Goal: Navigation & Orientation: Find specific page/section

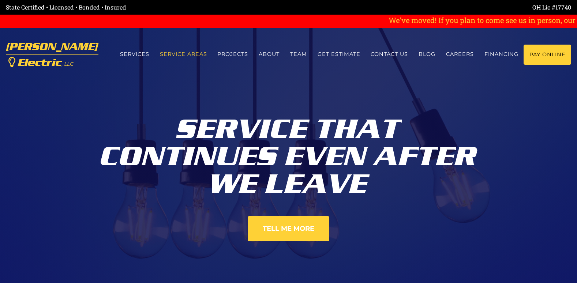
click at [169, 55] on link "Service Areas" at bounding box center [183, 54] width 58 height 19
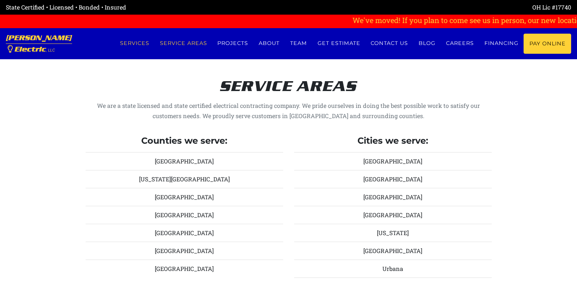
scroll to position [808, 0]
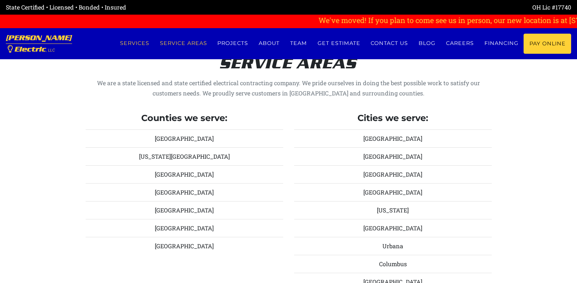
click at [128, 43] on link "Services" at bounding box center [135, 43] width 40 height 19
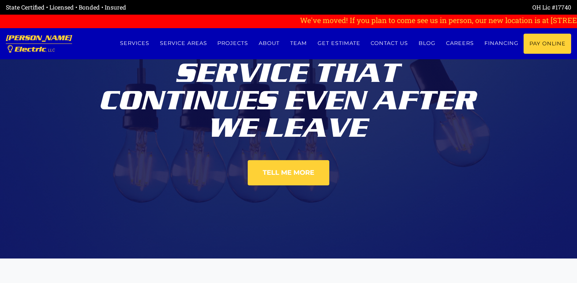
scroll to position [22, 0]
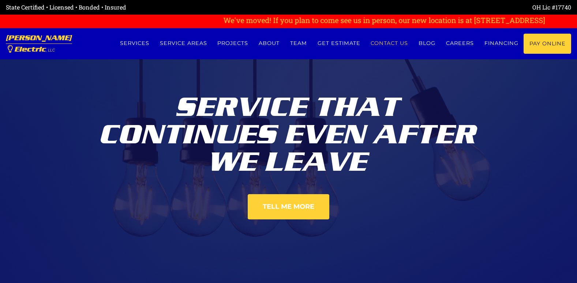
click at [381, 42] on link "Contact us" at bounding box center [390, 43] width 48 height 19
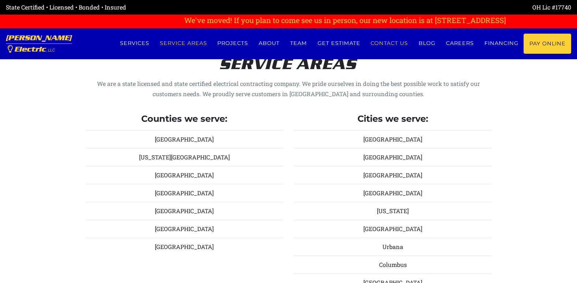
scroll to position [808, 0]
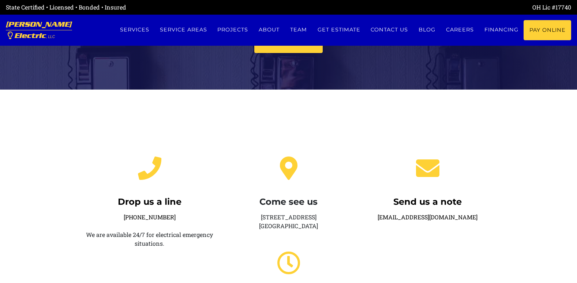
scroll to position [73, 0]
